Goal: Task Accomplishment & Management: Complete application form

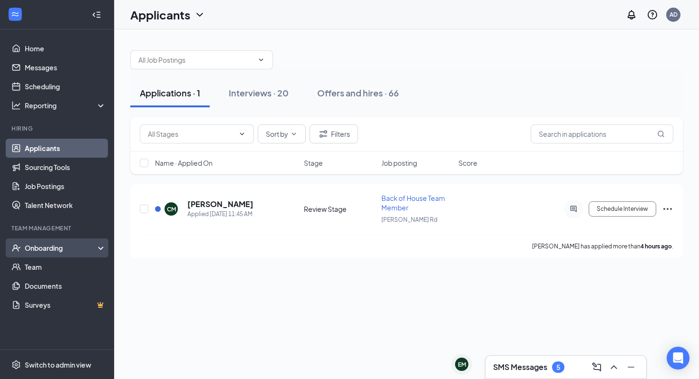
click at [64, 250] on div "Onboarding" at bounding box center [61, 248] width 73 height 10
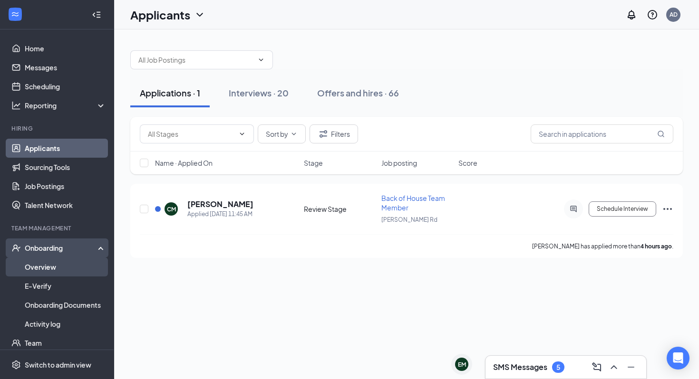
click at [63, 269] on link "Overview" at bounding box center [65, 267] width 81 height 19
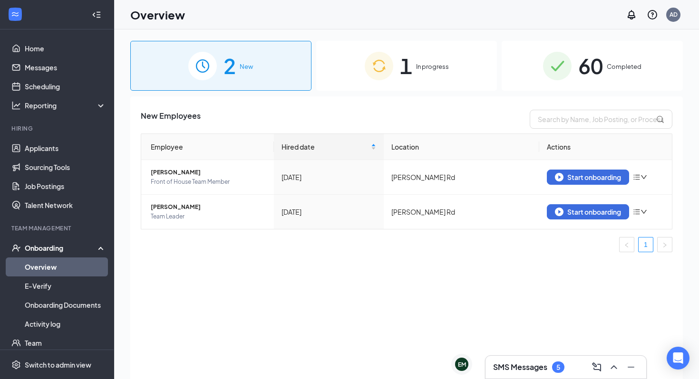
click at [416, 62] on span "In progress" at bounding box center [432, 67] width 33 height 10
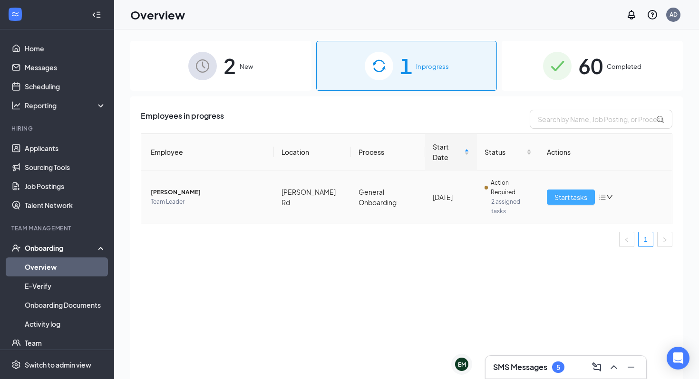
click at [566, 192] on span "Start tasks" at bounding box center [570, 197] width 33 height 10
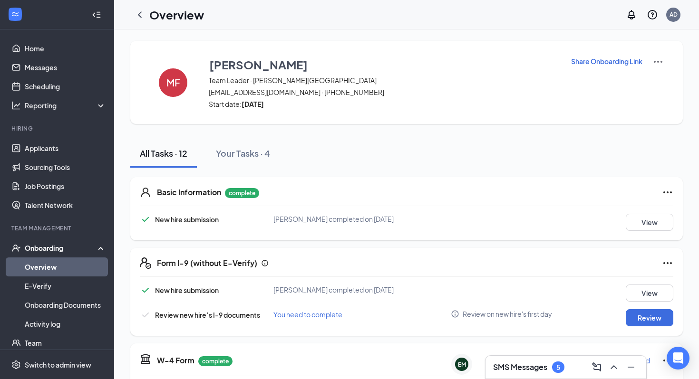
scroll to position [183, 0]
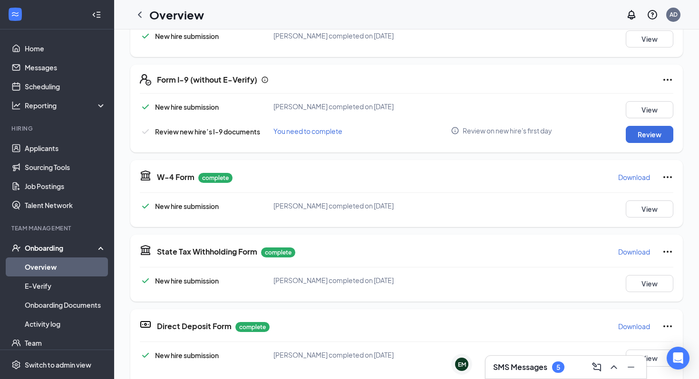
click at [641, 143] on div "Form I-9 (without E-Verify) New hire submission [PERSON_NAME] completed on [DAT…" at bounding box center [406, 109] width 552 height 88
click at [637, 136] on button "Review" at bounding box center [649, 134] width 48 height 17
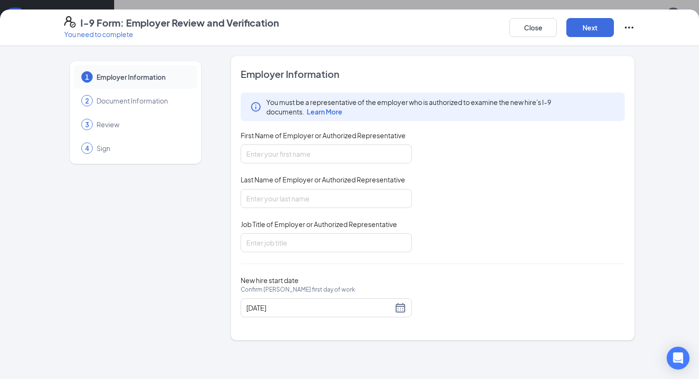
click at [301, 164] on div "You must be a representative of the employer who is authorized to examine the n…" at bounding box center [432, 173] width 384 height 160
click at [284, 149] on input "First Name of Employer or Authorized Representative" at bounding box center [325, 153] width 171 height 19
type input "Alexandria R"
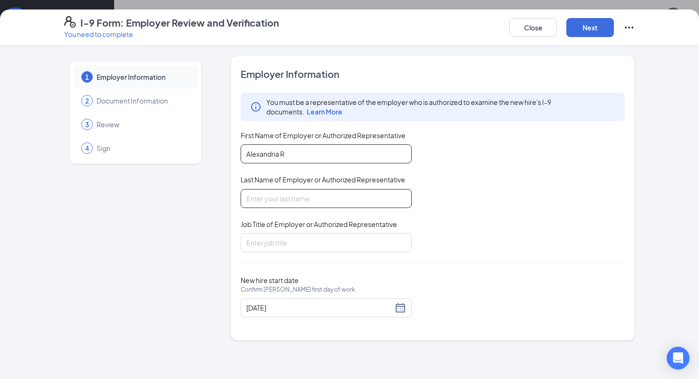
type input "[PERSON_NAME]"
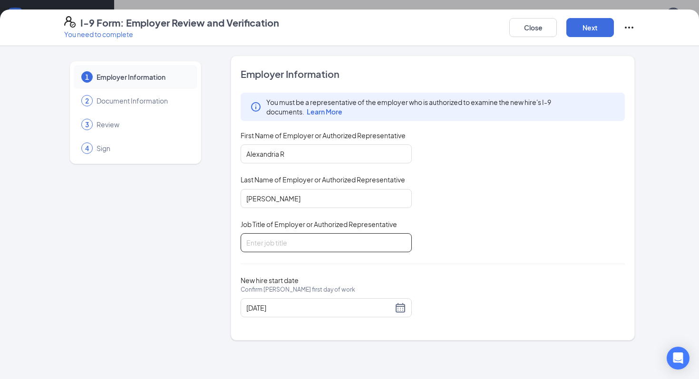
click at [298, 239] on input "Job Title of Employer or Authorized Representative" at bounding box center [325, 242] width 171 height 19
click at [247, 242] on input "Director of Operations" at bounding box center [325, 242] width 171 height 19
type input "Executive Director of Operations"
click at [591, 28] on button "Next" at bounding box center [590, 27] width 48 height 19
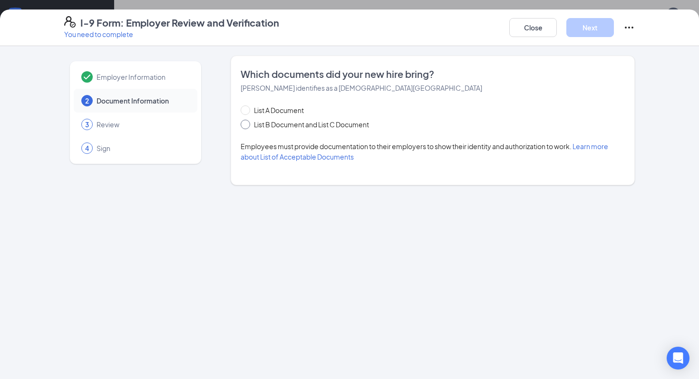
click at [263, 120] on span "List B Document and List C Document" at bounding box center [311, 124] width 123 height 10
click at [247, 120] on input "List B Document and List C Document" at bounding box center [243, 123] width 7 height 7
radio input "true"
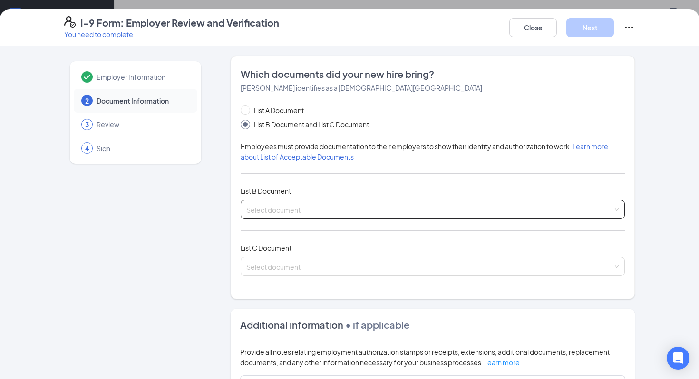
click at [279, 208] on input "search" at bounding box center [429, 208] width 366 height 14
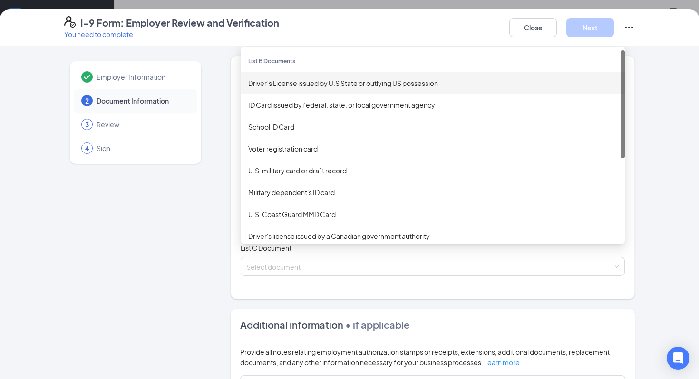
click at [299, 81] on div "Driver’s License issued by U.S State or outlying US possession" at bounding box center [432, 83] width 369 height 10
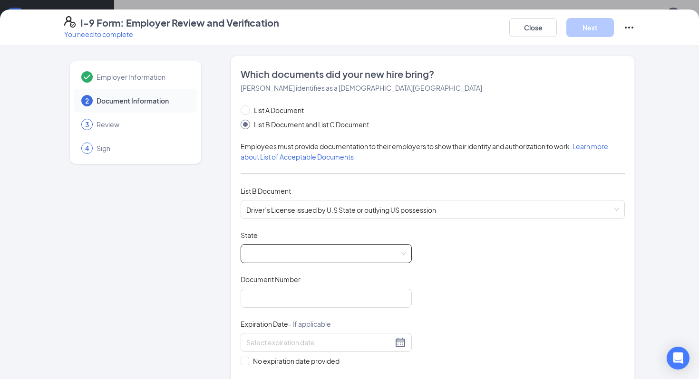
click at [285, 252] on span at bounding box center [326, 254] width 160 height 18
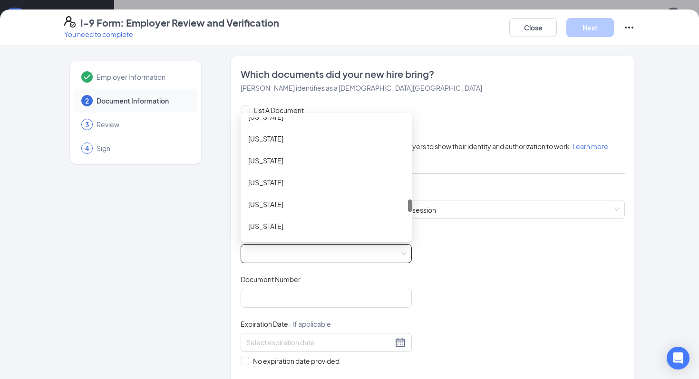
scroll to position [777, 0]
click at [265, 176] on div "[US_STATE]" at bounding box center [326, 181] width 156 height 10
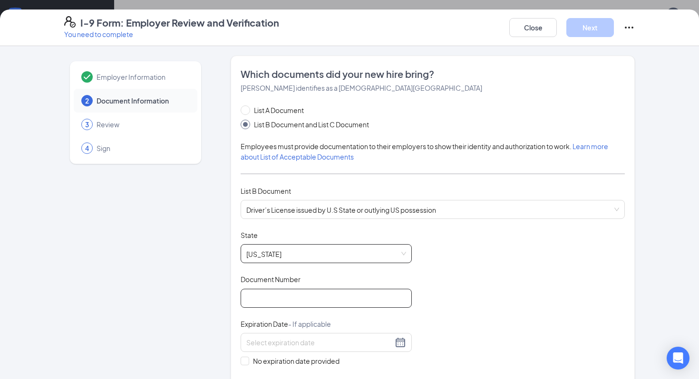
click at [289, 298] on input "Document Number" at bounding box center [325, 298] width 171 height 19
type input "VB530686"
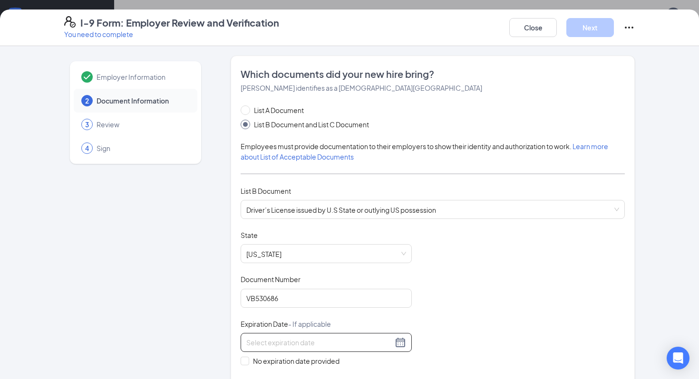
click at [261, 338] on input at bounding box center [319, 342] width 146 height 10
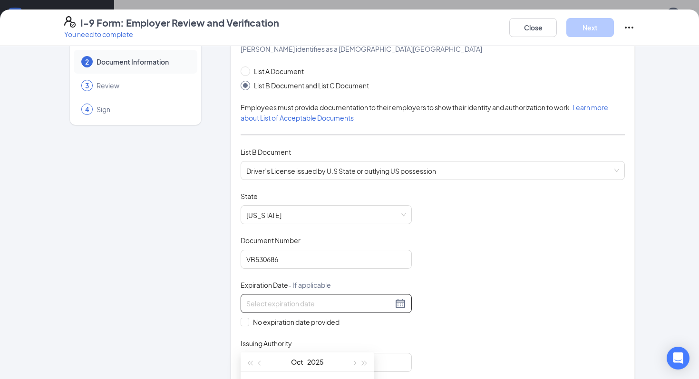
scroll to position [40, 0]
click at [316, 358] on button "2025" at bounding box center [315, 362] width 17 height 19
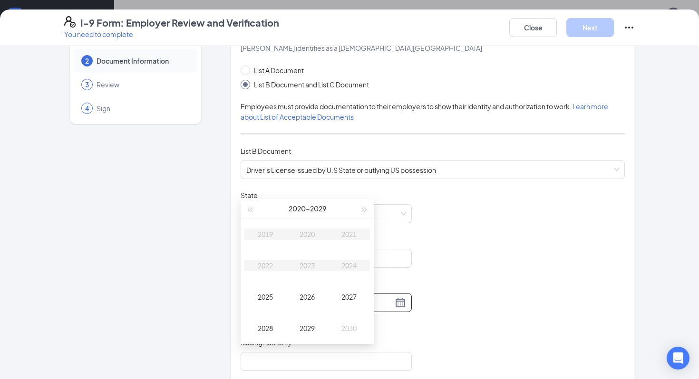
scroll to position [114, 0]
type input "[DATE]"
click at [266, 328] on div "2028" at bounding box center [265, 327] width 29 height 11
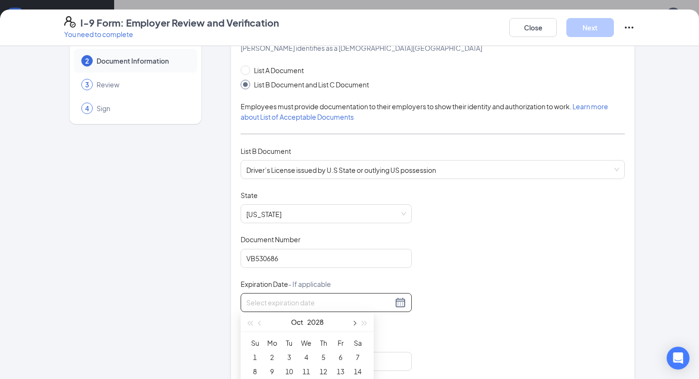
click at [355, 323] on span "button" at bounding box center [353, 323] width 5 height 5
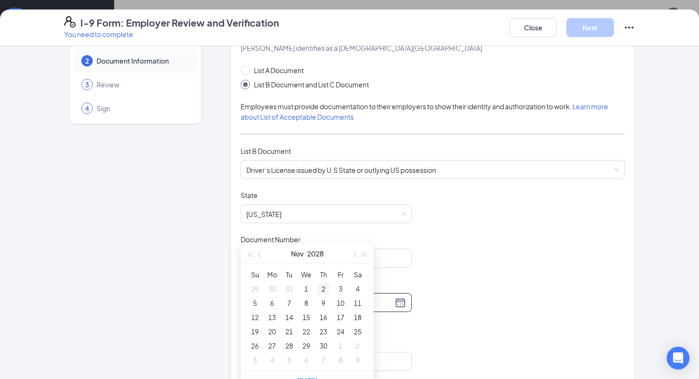
scroll to position [183, 0]
type input "[DATE]"
click at [289, 305] on div "7" at bounding box center [288, 302] width 11 height 11
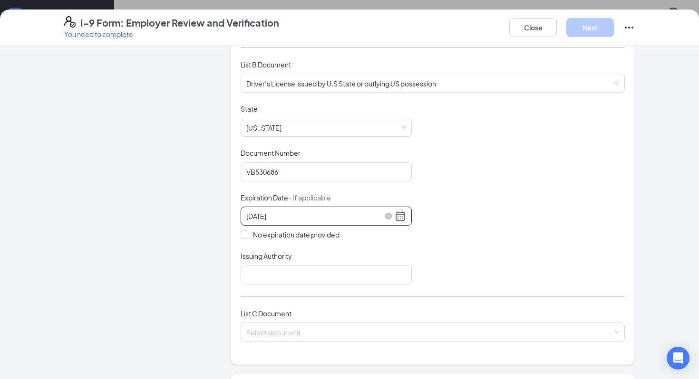
scroll to position [129, 0]
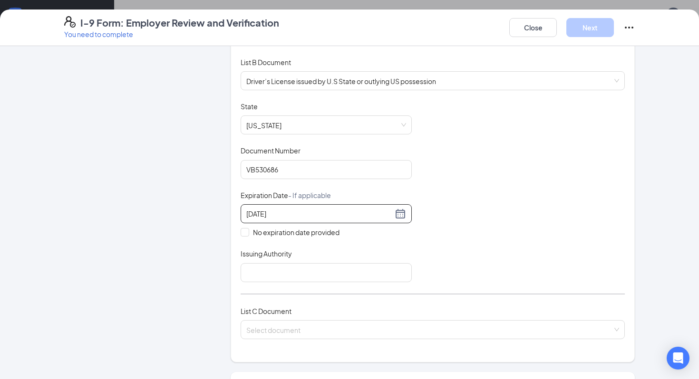
click at [279, 259] on div "Issuing Authority" at bounding box center [325, 256] width 171 height 14
click at [267, 266] on input "Issuing Authority" at bounding box center [325, 272] width 171 height 19
type input "f"
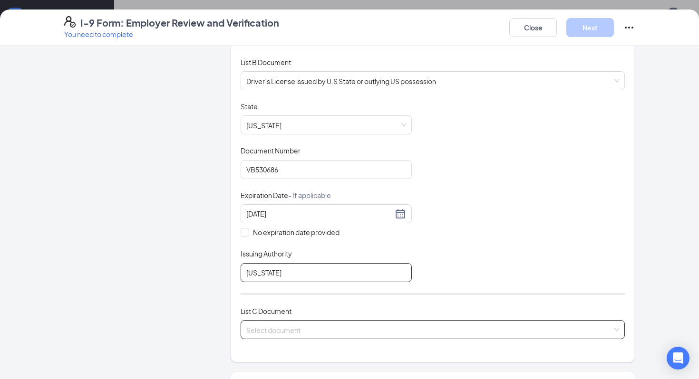
type input "[US_STATE]"
click at [284, 330] on input "search" at bounding box center [429, 328] width 366 height 14
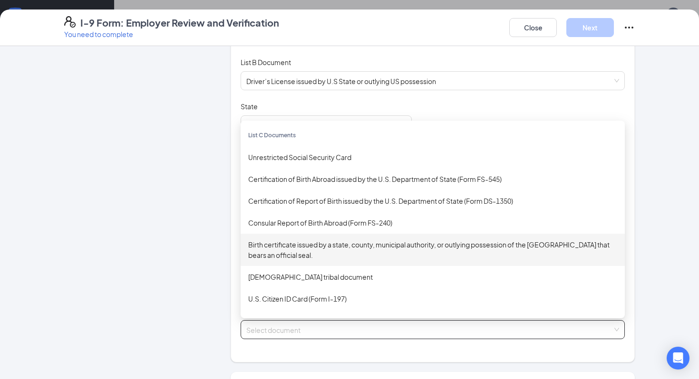
click at [340, 242] on div "Birth certificate issued by a state, county, municipal authority, or outlying p…" at bounding box center [432, 249] width 369 height 21
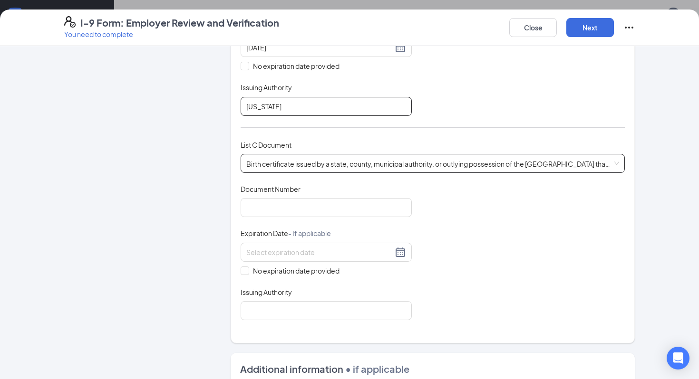
scroll to position [302, 0]
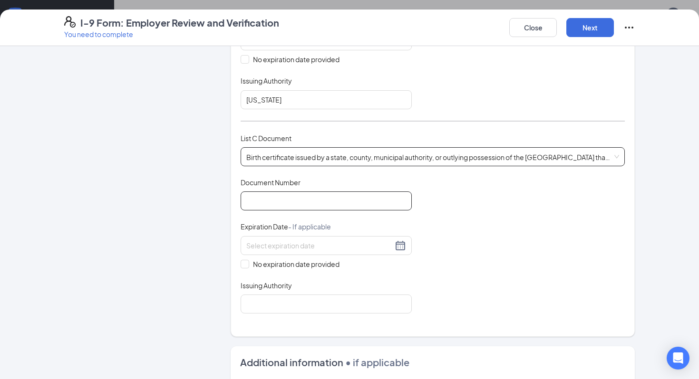
click at [278, 200] on input "Document Number" at bounding box center [325, 201] width 171 height 19
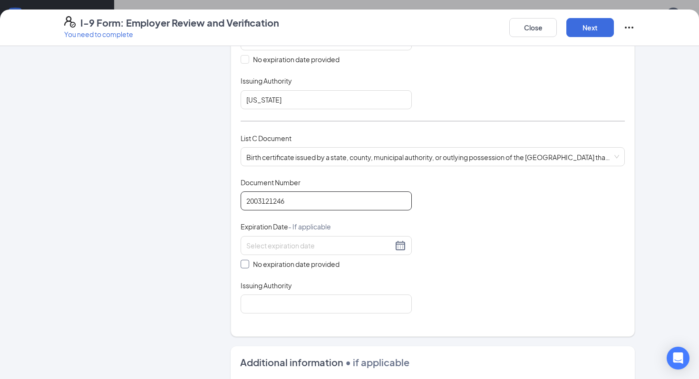
type input "2003121246"
click at [243, 260] on input "No expiration date provided" at bounding box center [243, 263] width 7 height 7
checkbox input "true"
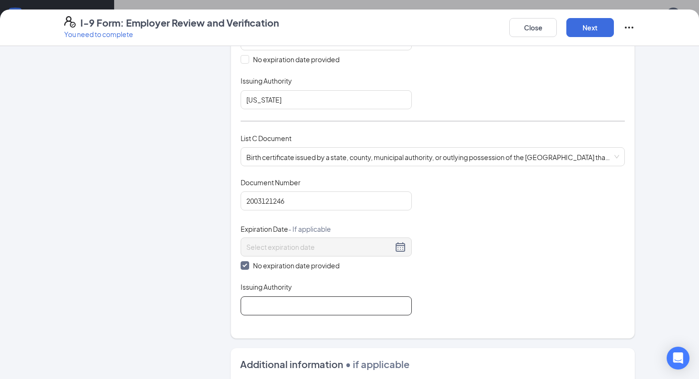
click at [275, 302] on input "Issuing Authority" at bounding box center [325, 306] width 171 height 19
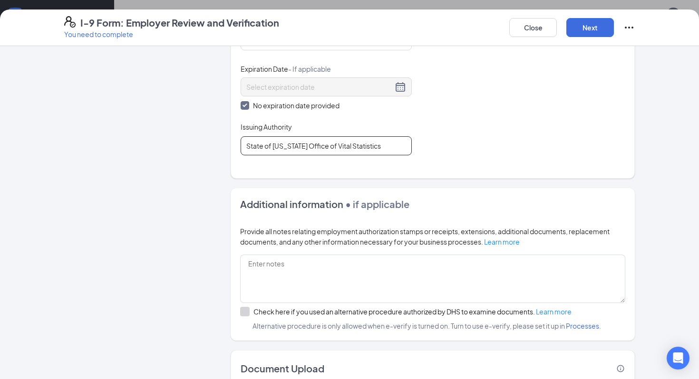
scroll to position [520, 0]
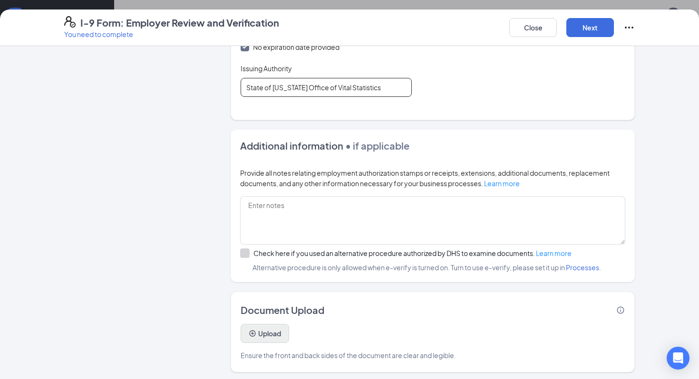
type input "State of [US_STATE] Office of Vital Statistics"
click at [272, 335] on button "Upload" at bounding box center [264, 333] width 48 height 19
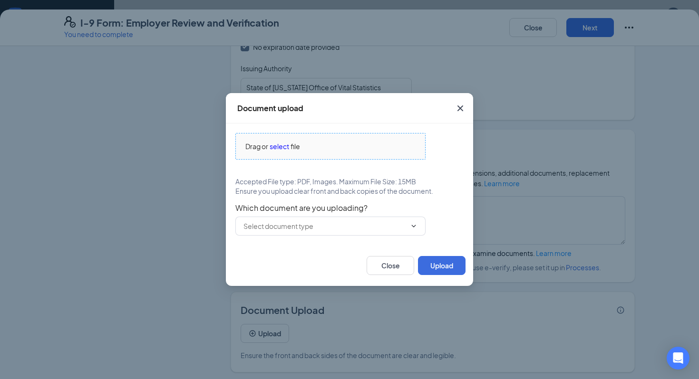
click at [278, 145] on span "select" at bounding box center [278, 146] width 19 height 10
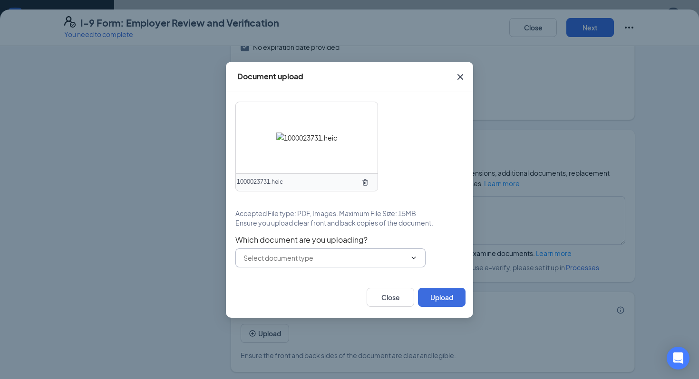
click at [318, 261] on input "text" at bounding box center [324, 258] width 163 height 10
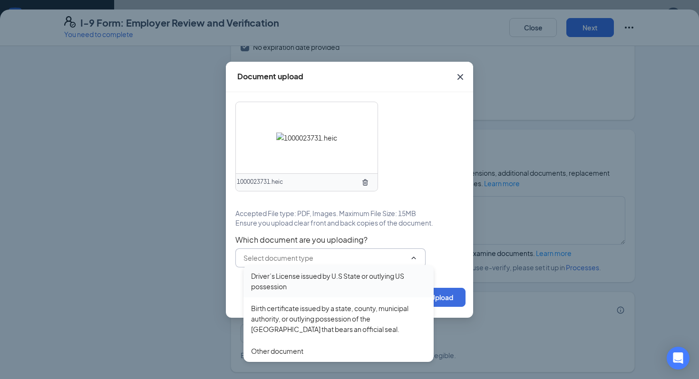
click at [320, 276] on div "Driver’s License issued by U.S State or outlying US possession" at bounding box center [338, 281] width 175 height 21
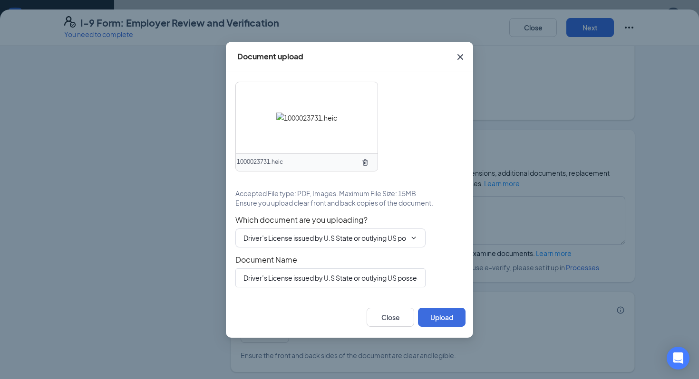
click at [324, 129] on div at bounding box center [307, 117] width 142 height 71
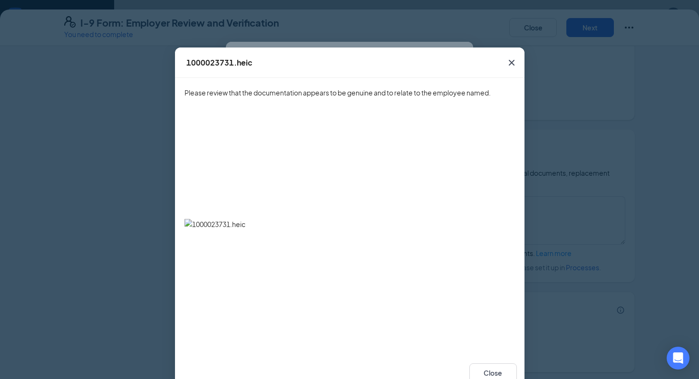
click at [512, 62] on icon "Cross" at bounding box center [511, 62] width 11 height 11
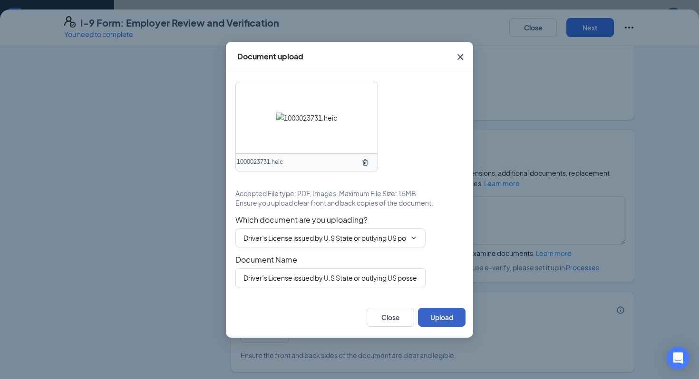
click at [436, 319] on button "Upload" at bounding box center [442, 317] width 48 height 19
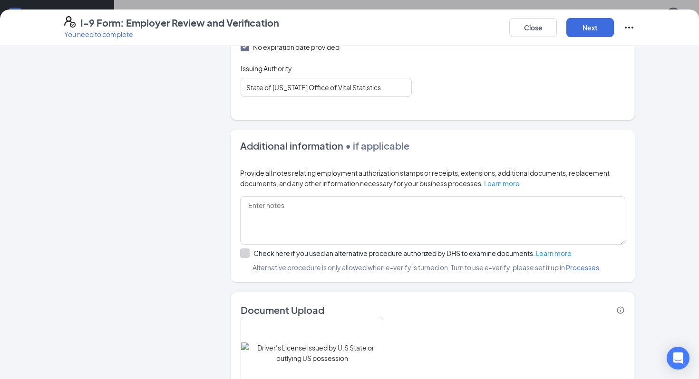
scroll to position [610, 0]
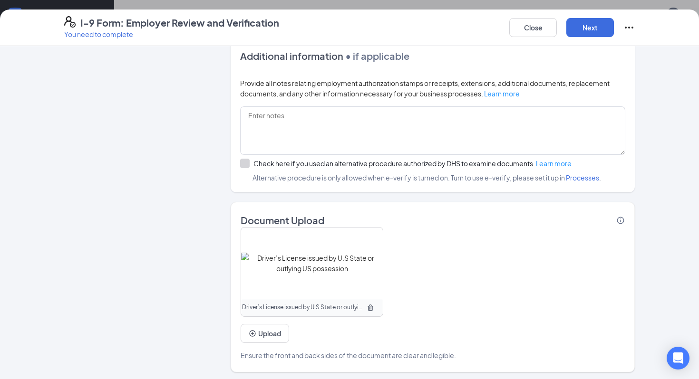
click at [327, 264] on img at bounding box center [312, 263] width 142 height 21
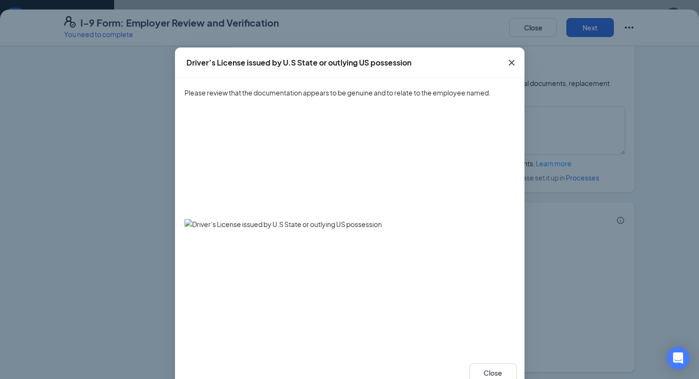
click at [512, 59] on icon "Cross" at bounding box center [511, 62] width 11 height 11
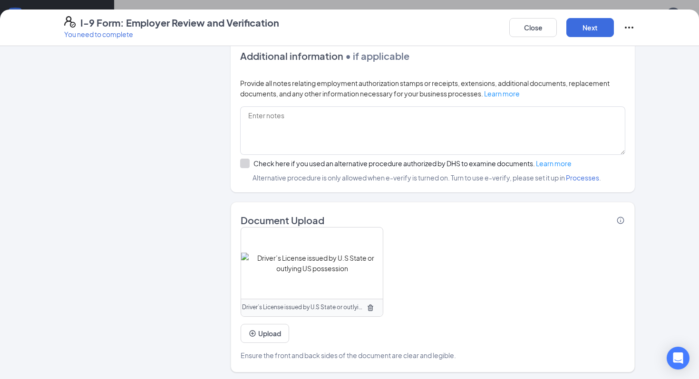
click at [366, 306] on icon "TrashOutline" at bounding box center [370, 308] width 8 height 8
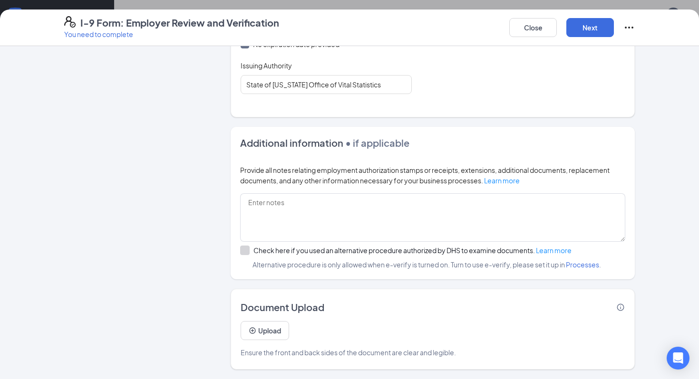
scroll to position [520, 0]
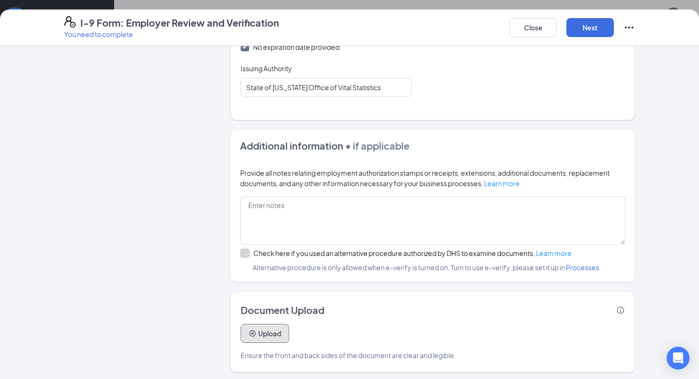
click at [271, 333] on button "Upload" at bounding box center [264, 333] width 48 height 19
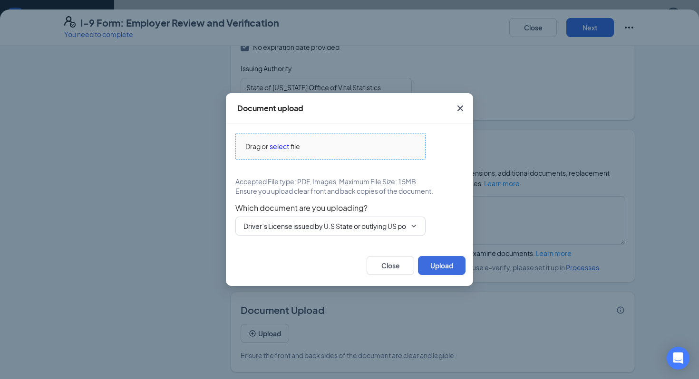
click at [279, 145] on span "select" at bounding box center [278, 146] width 19 height 10
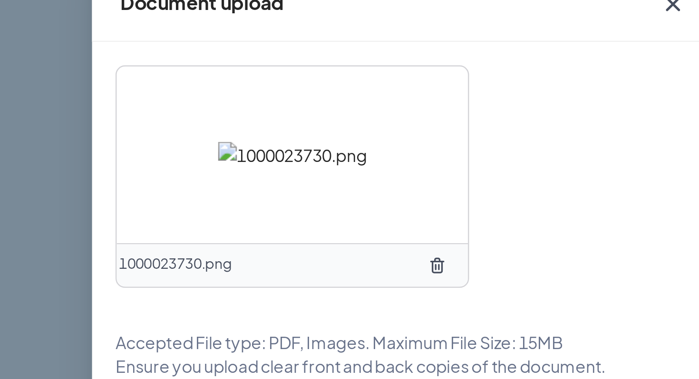
scroll to position [161, 0]
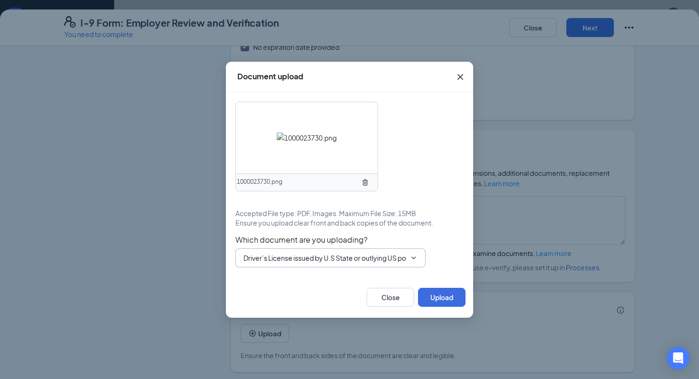
click at [307, 259] on input "Driver’s License issued by U.S State or outlying US possession" at bounding box center [324, 258] width 163 height 10
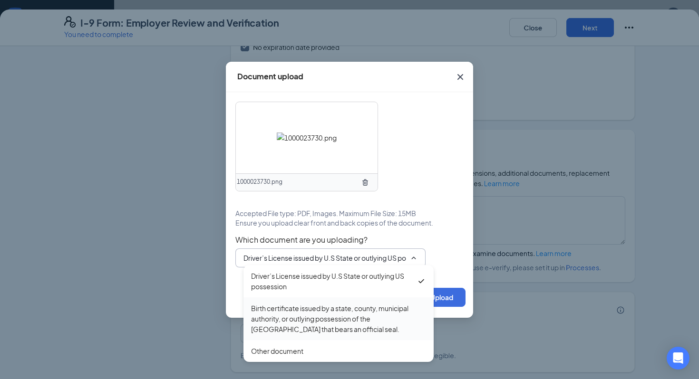
click at [304, 311] on div "Birth certificate issued by a state, county, municipal authority, or outlying p…" at bounding box center [338, 318] width 175 height 31
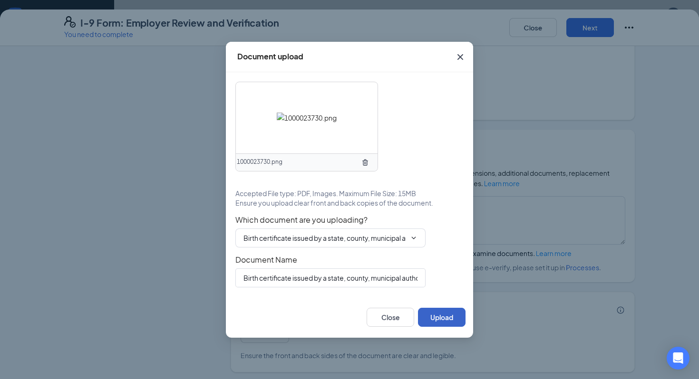
click at [438, 317] on button "Upload" at bounding box center [442, 317] width 48 height 19
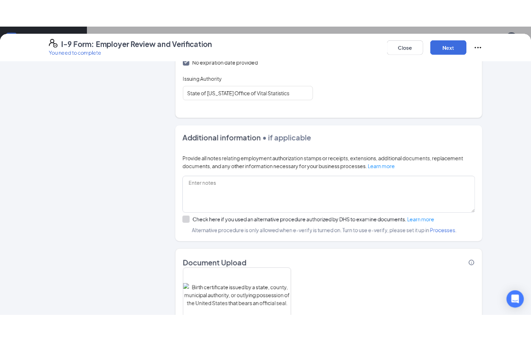
scroll to position [610, 0]
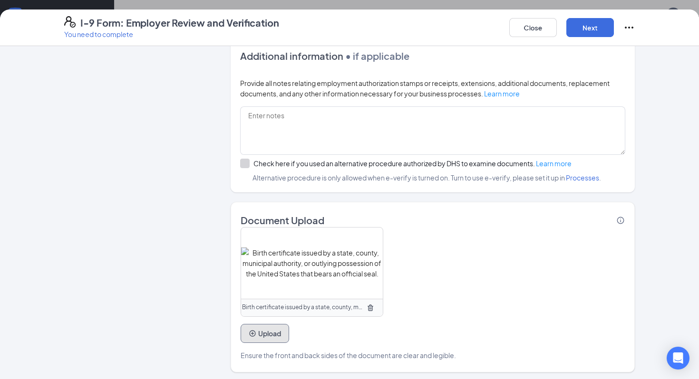
click at [257, 334] on button "Upload" at bounding box center [264, 333] width 48 height 19
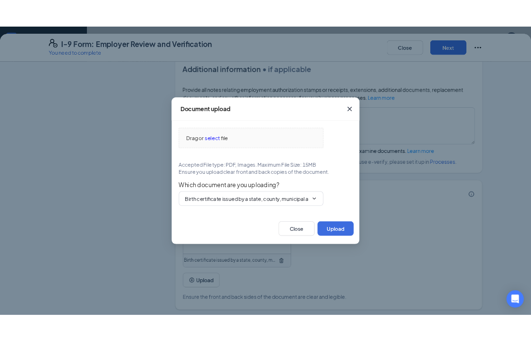
scroll to position [610, 0]
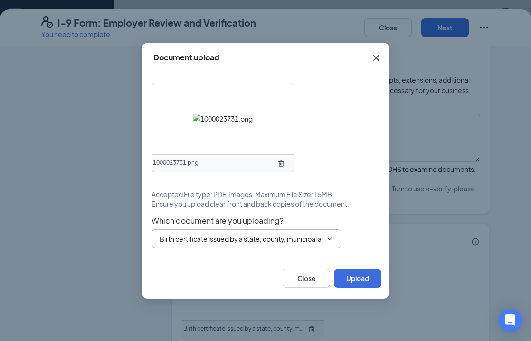
click at [279, 237] on input "Birth certificate issued by a state, county, municipal authority, or outlying p…" at bounding box center [241, 239] width 163 height 10
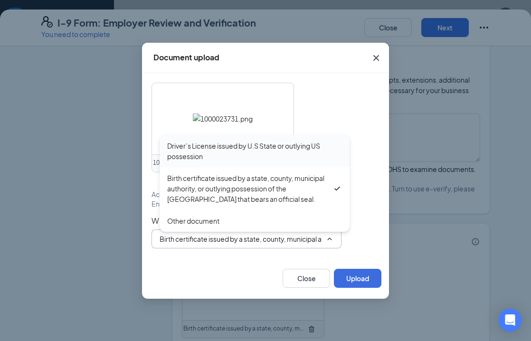
click at [249, 155] on div "Driver’s License issued by U.S State or outlying US possession" at bounding box center [254, 151] width 175 height 21
type input "Driver’s License issued by U.S State or outlying US possession"
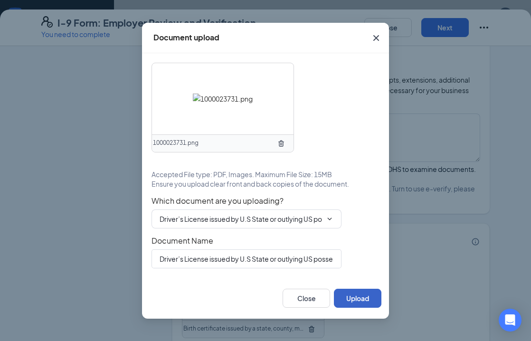
click at [360, 296] on button "Upload" at bounding box center [358, 298] width 48 height 19
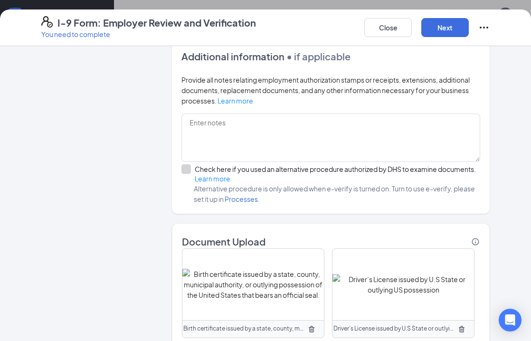
scroll to position [669, 0]
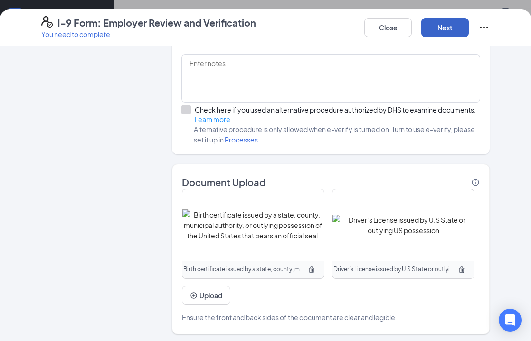
click at [450, 25] on button "Next" at bounding box center [445, 27] width 48 height 19
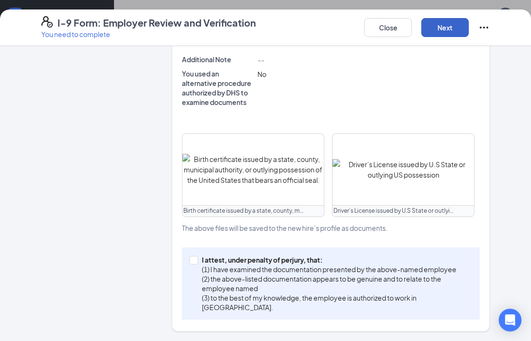
scroll to position [343, 0]
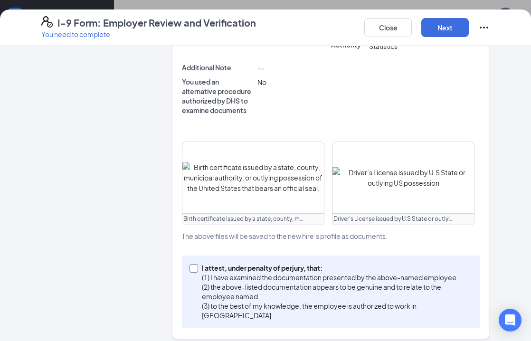
click at [194, 264] on input "I attest, under penalty of [PERSON_NAME], that: (1) I have examined the documen…" at bounding box center [193, 267] width 7 height 7
checkbox input "true"
click at [446, 24] on button "Next" at bounding box center [445, 27] width 48 height 19
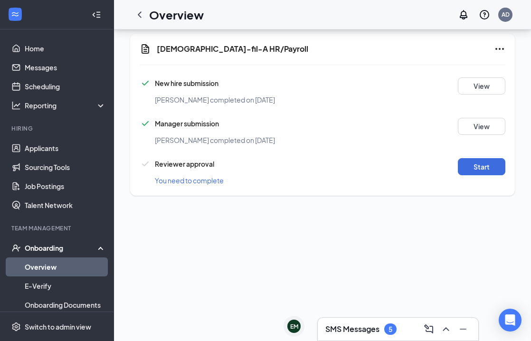
scroll to position [110, 0]
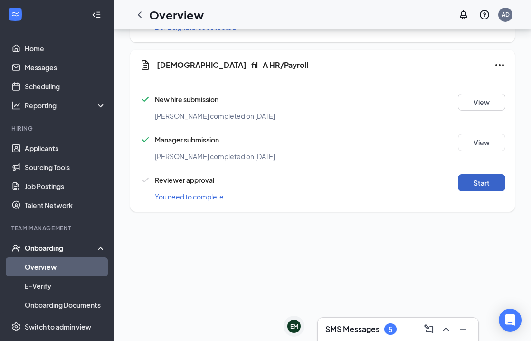
click at [480, 182] on button "Start" at bounding box center [482, 182] width 48 height 17
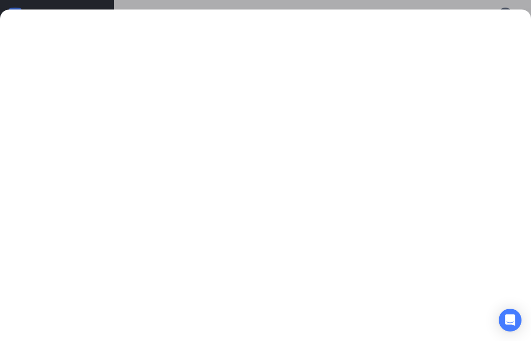
click at [108, 10] on div at bounding box center [265, 176] width 531 height 332
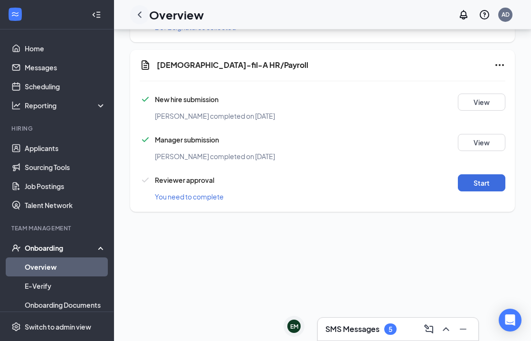
click at [142, 14] on icon "ChevronLeft" at bounding box center [139, 14] width 11 height 11
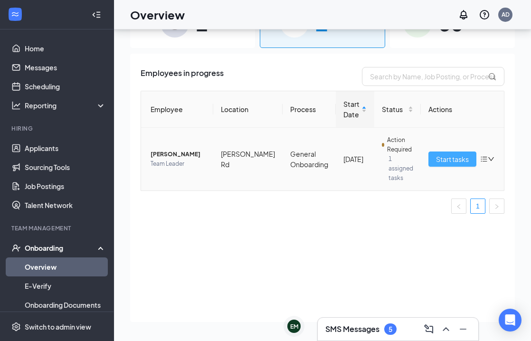
click at [447, 159] on span "Start tasks" at bounding box center [452, 159] width 33 height 10
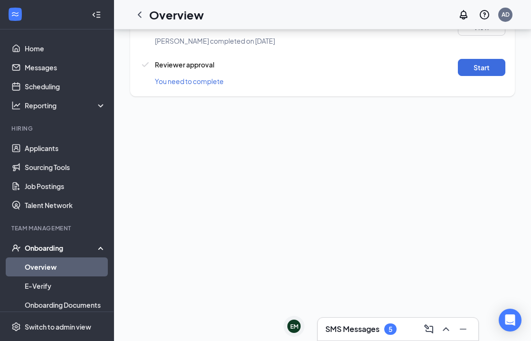
scroll to position [635, 0]
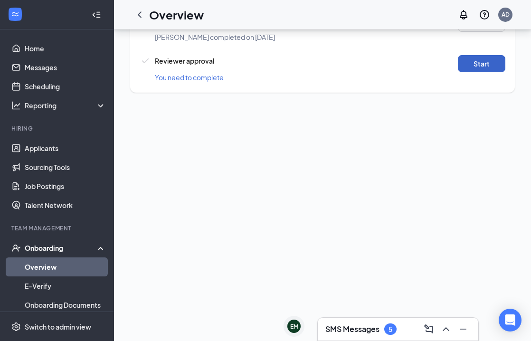
click at [486, 69] on button "Start" at bounding box center [482, 63] width 48 height 17
